Goal: Check status: Check status

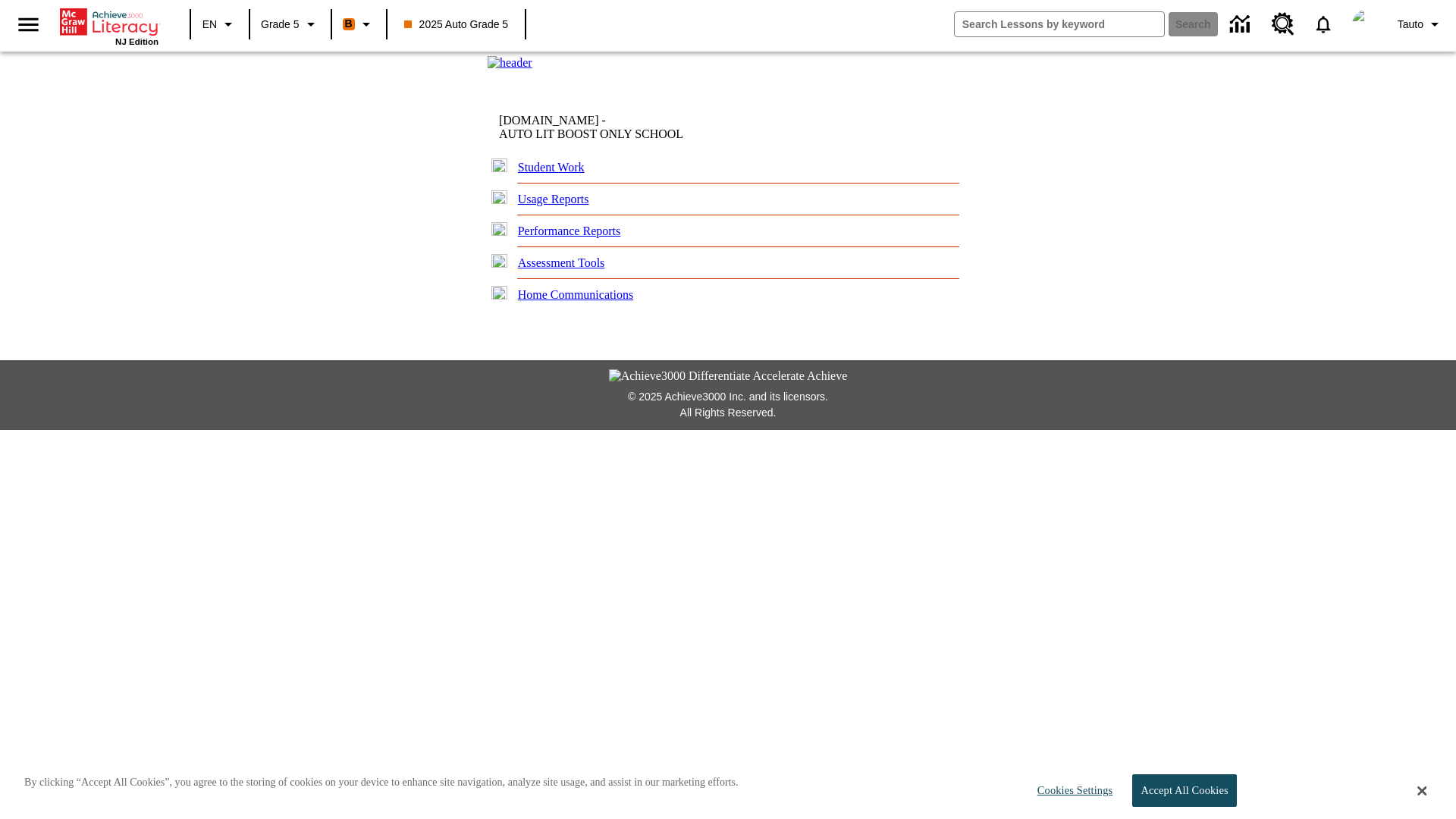
click at [558, 174] on link "Student Work" at bounding box center [551, 167] width 67 height 13
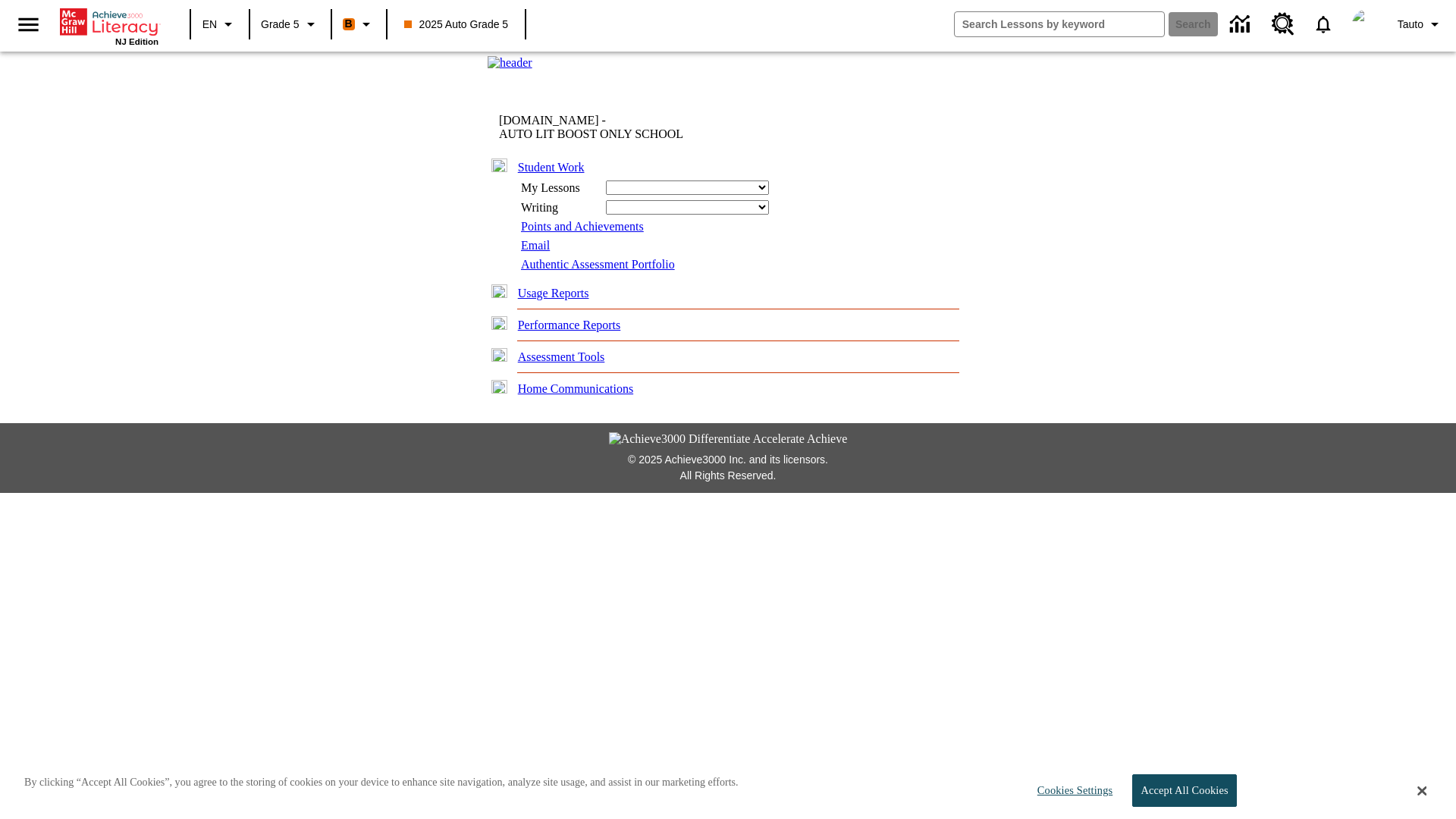
select select "/options/reports/?report_id=12&atype=21&section=2"
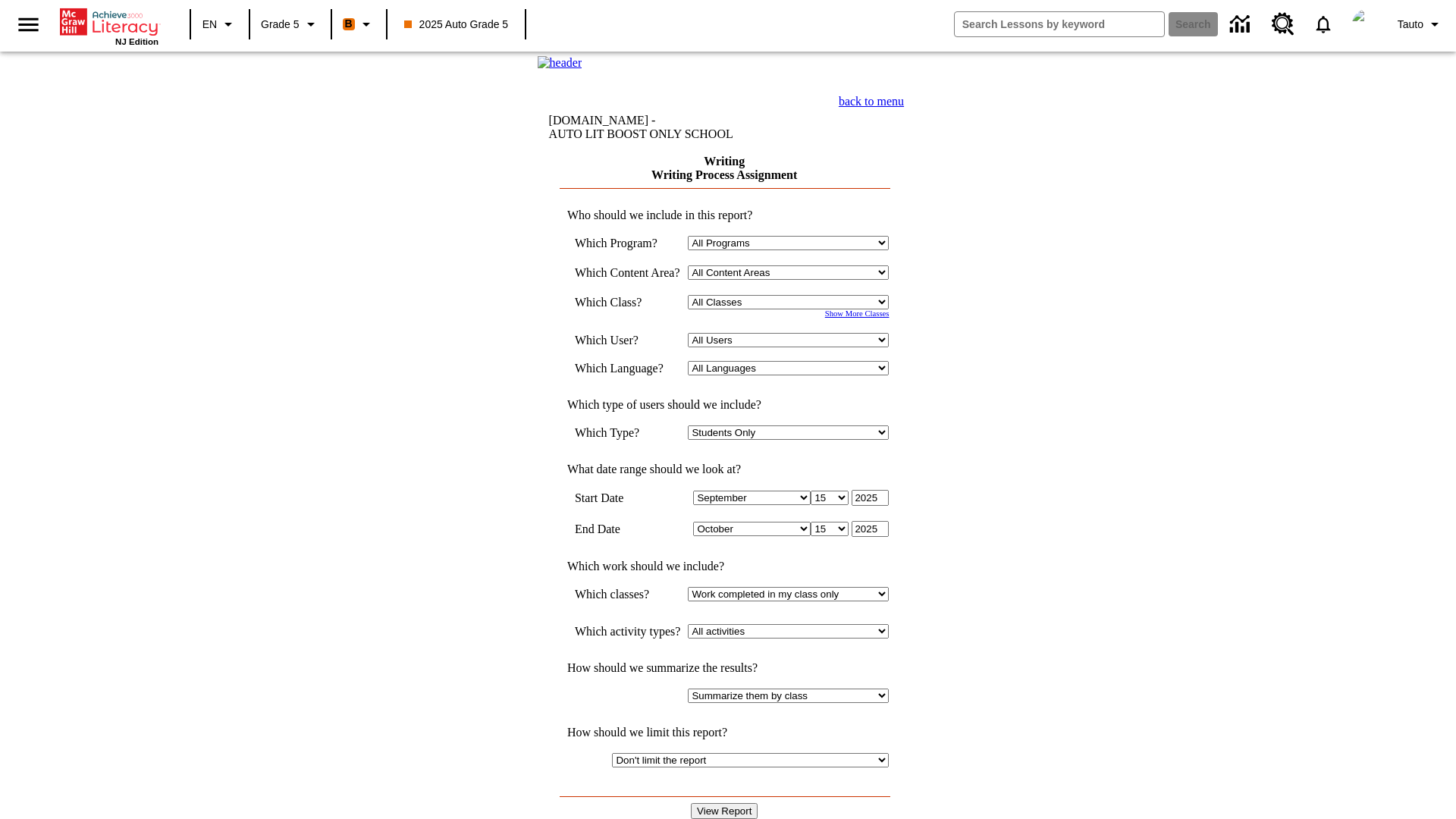
click at [792, 309] on select "Select a Class: All Classes 2025 Auto Grade 5 OL 2025 Auto Grade 6" at bounding box center [788, 301] width 201 height 14
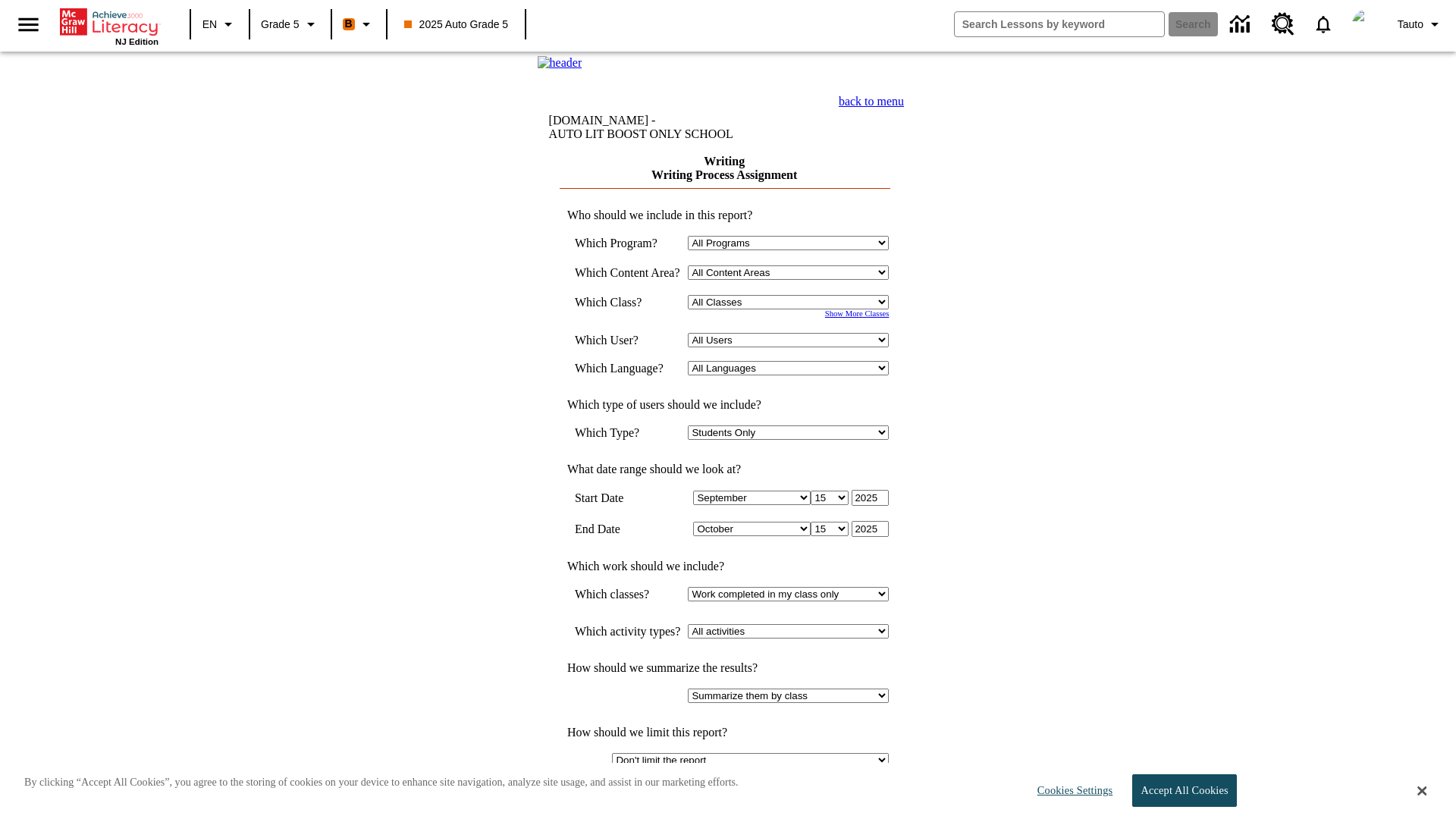
select select "11133131"
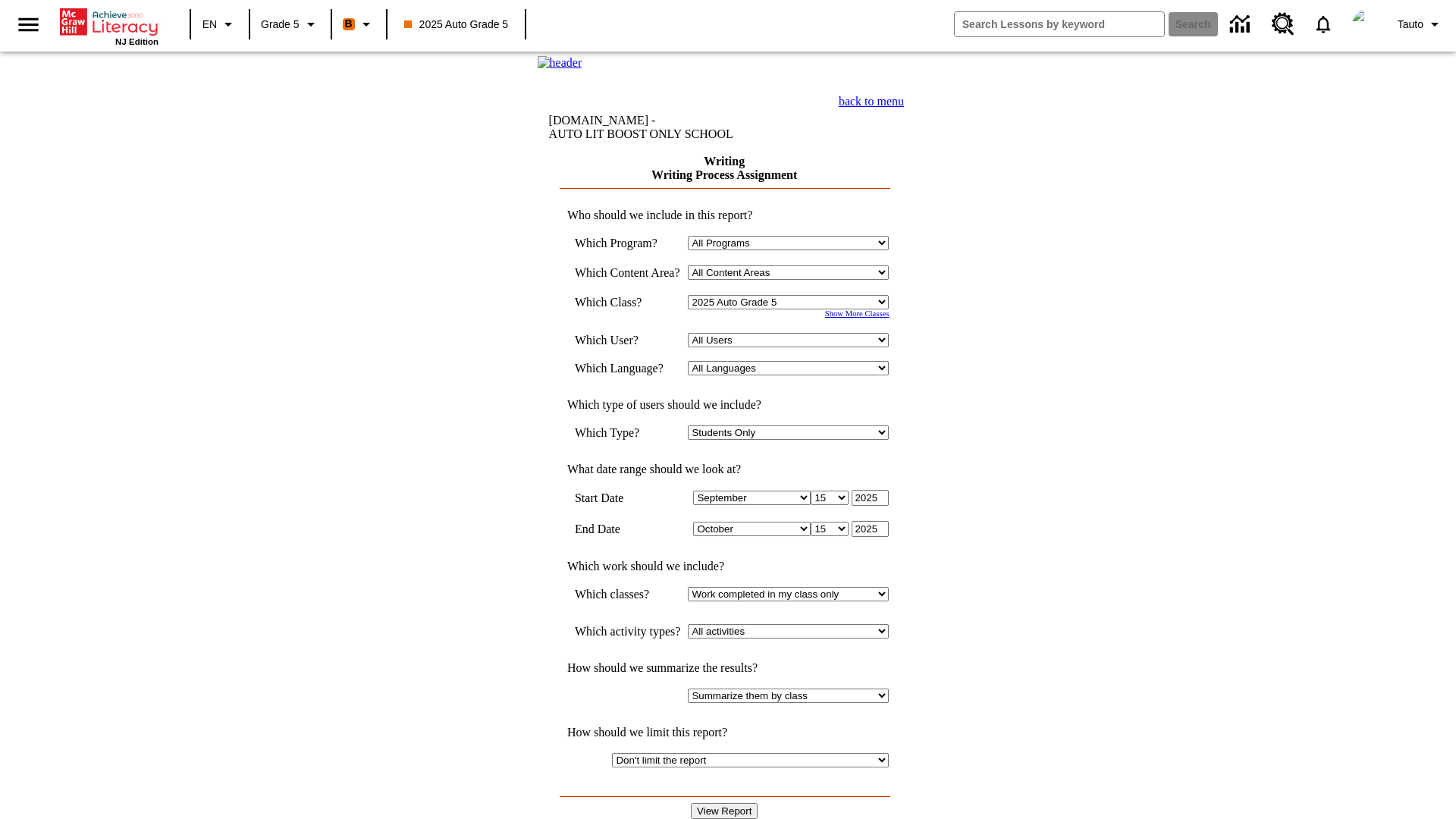
click at [792, 347] on select "All Users Cat, Sautoen Cat, Sautoes Cat1, Sautoss Donotlogin, Sautoen Twoschool…" at bounding box center [788, 339] width 201 height 14
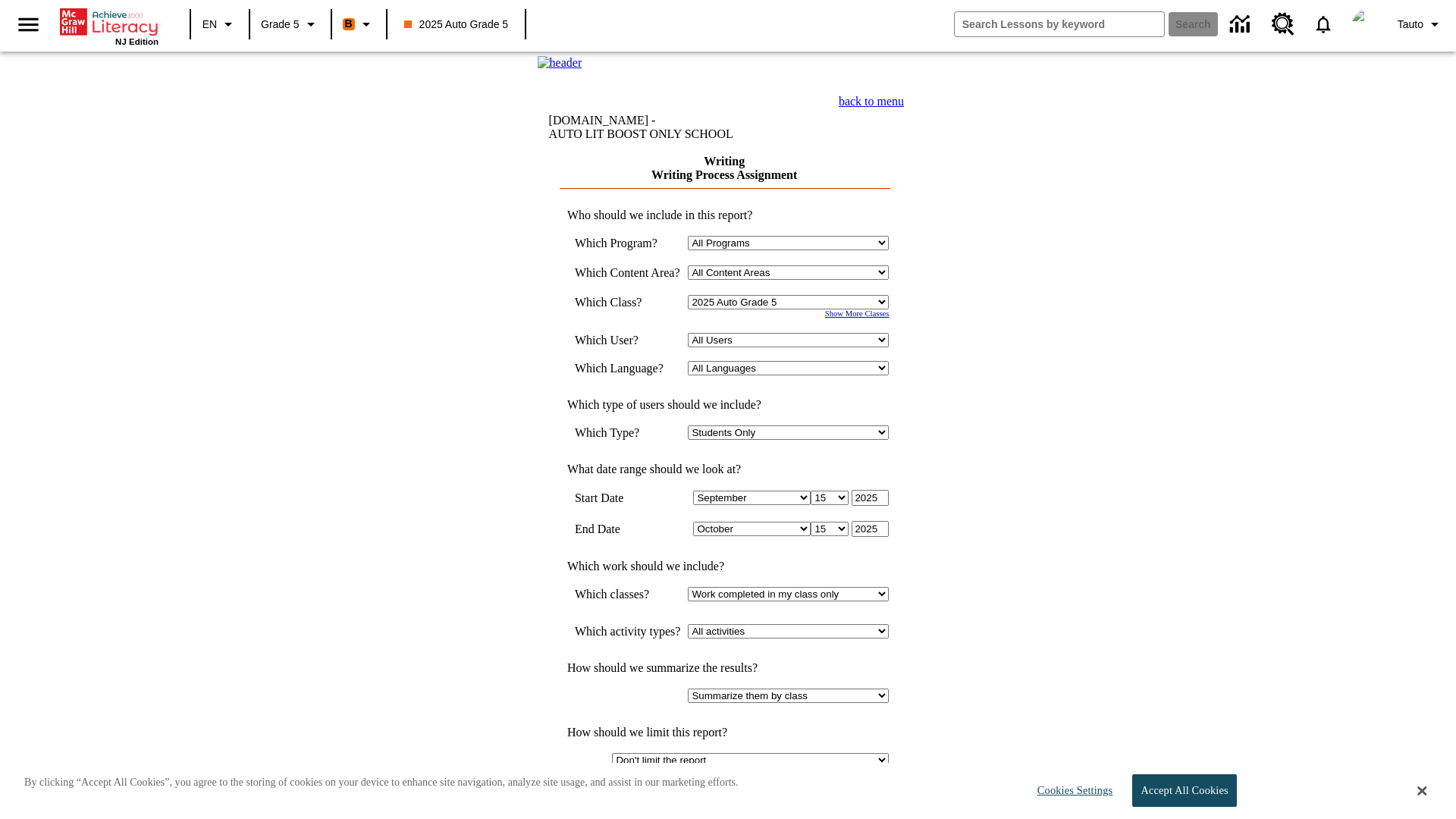
select select "21437107"
